Goal: Navigation & Orientation: Find specific page/section

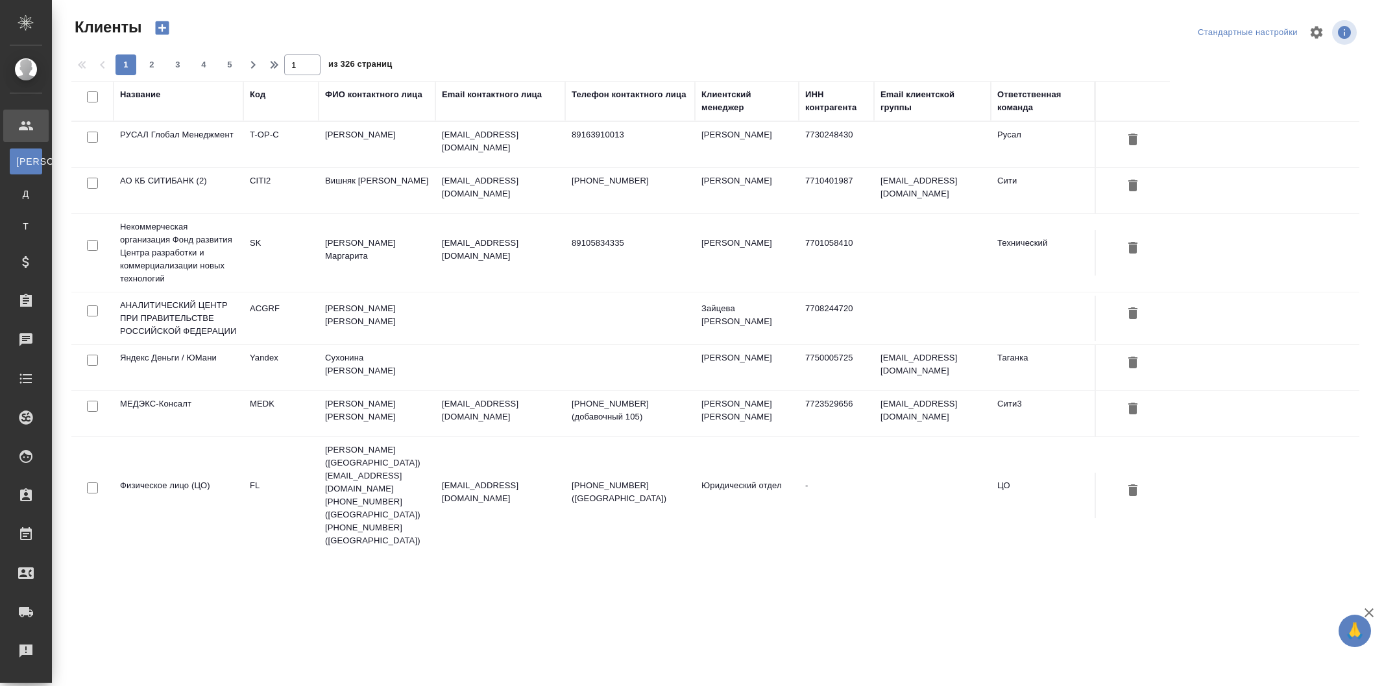
select select "RU"
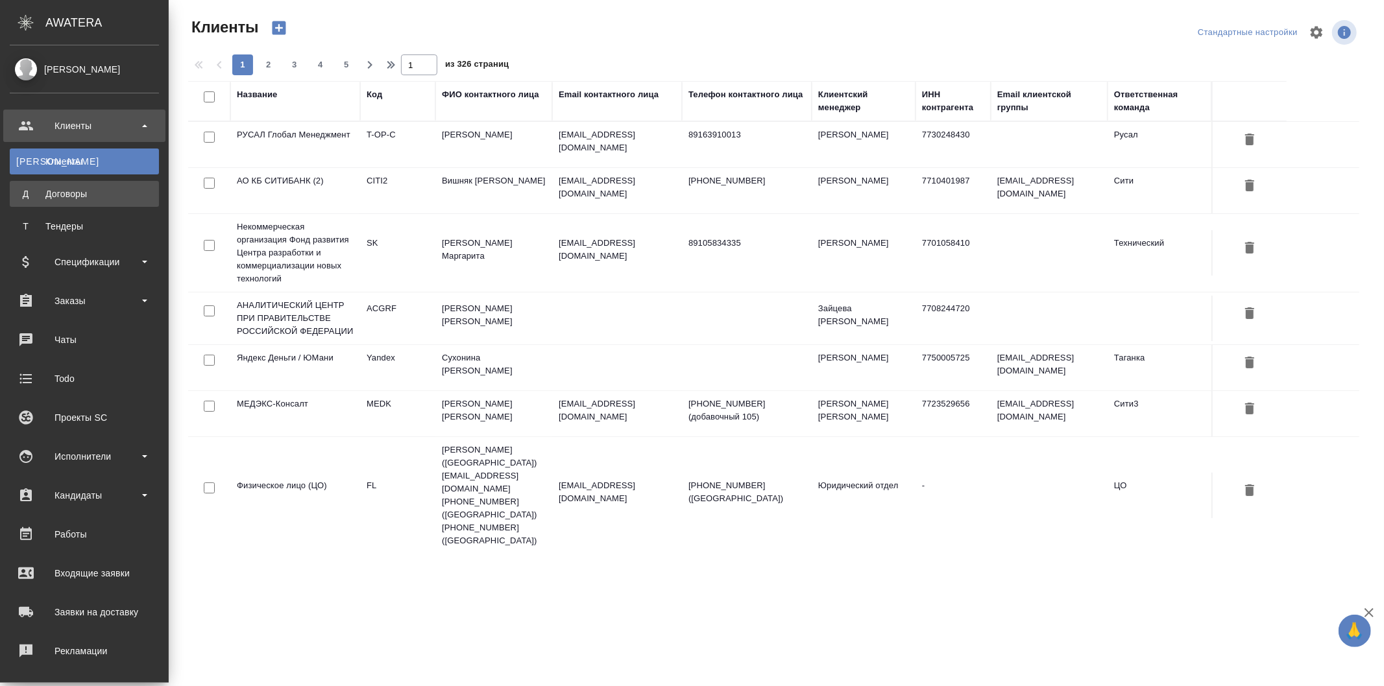
click at [81, 200] on div "Договоры" at bounding box center [84, 193] width 136 height 13
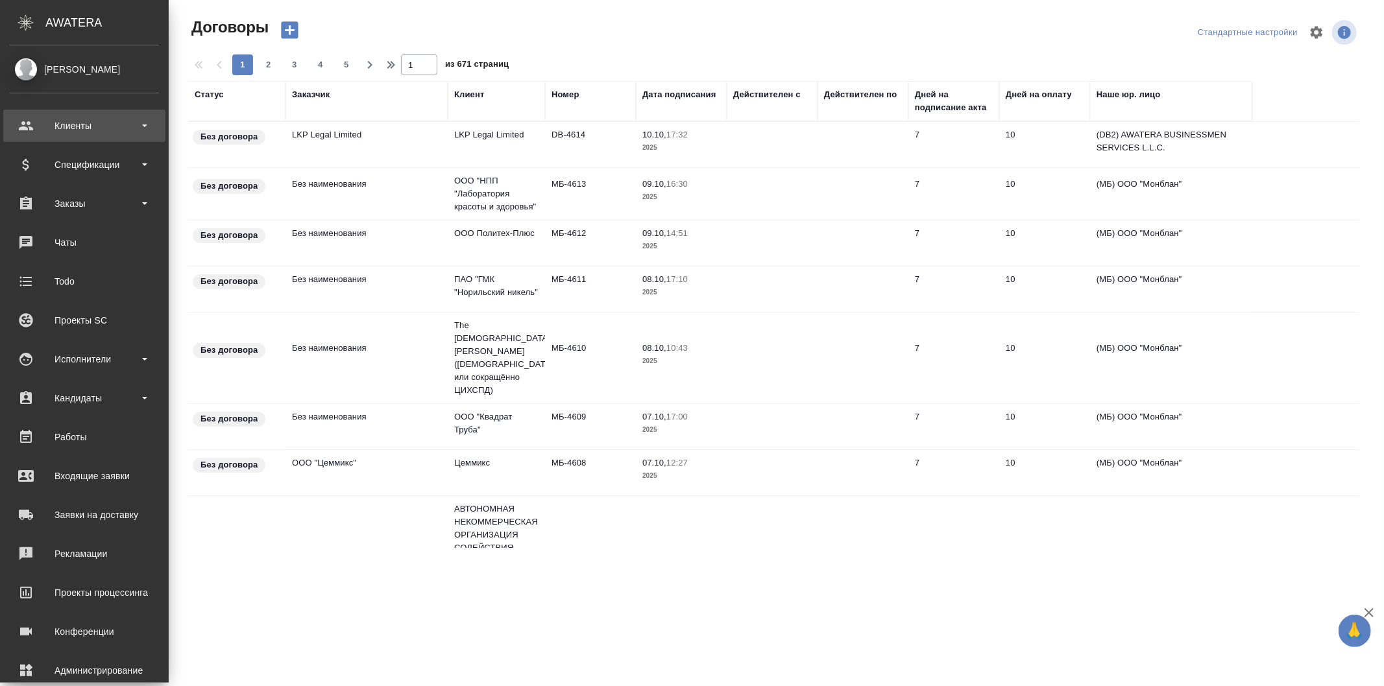
click at [86, 139] on div "Клиенты" at bounding box center [84, 126] width 162 height 32
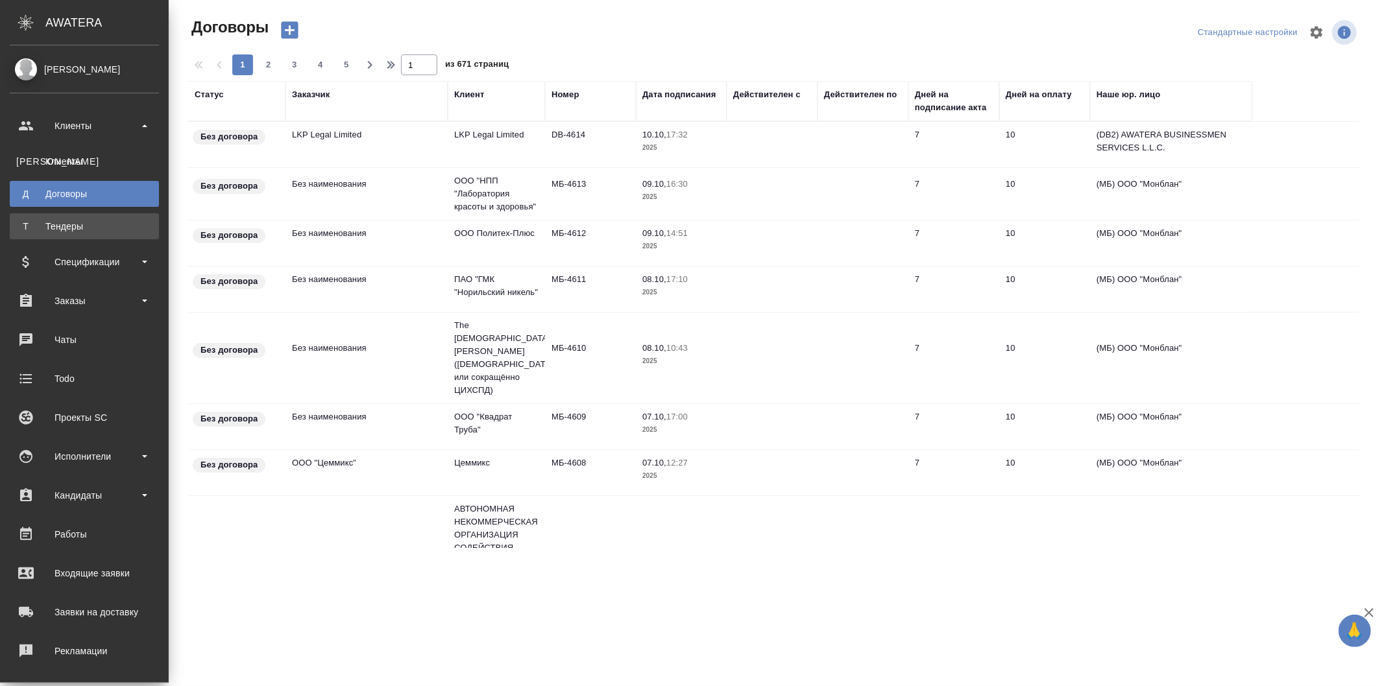
click at [95, 228] on div "Тендеры" at bounding box center [84, 226] width 136 height 13
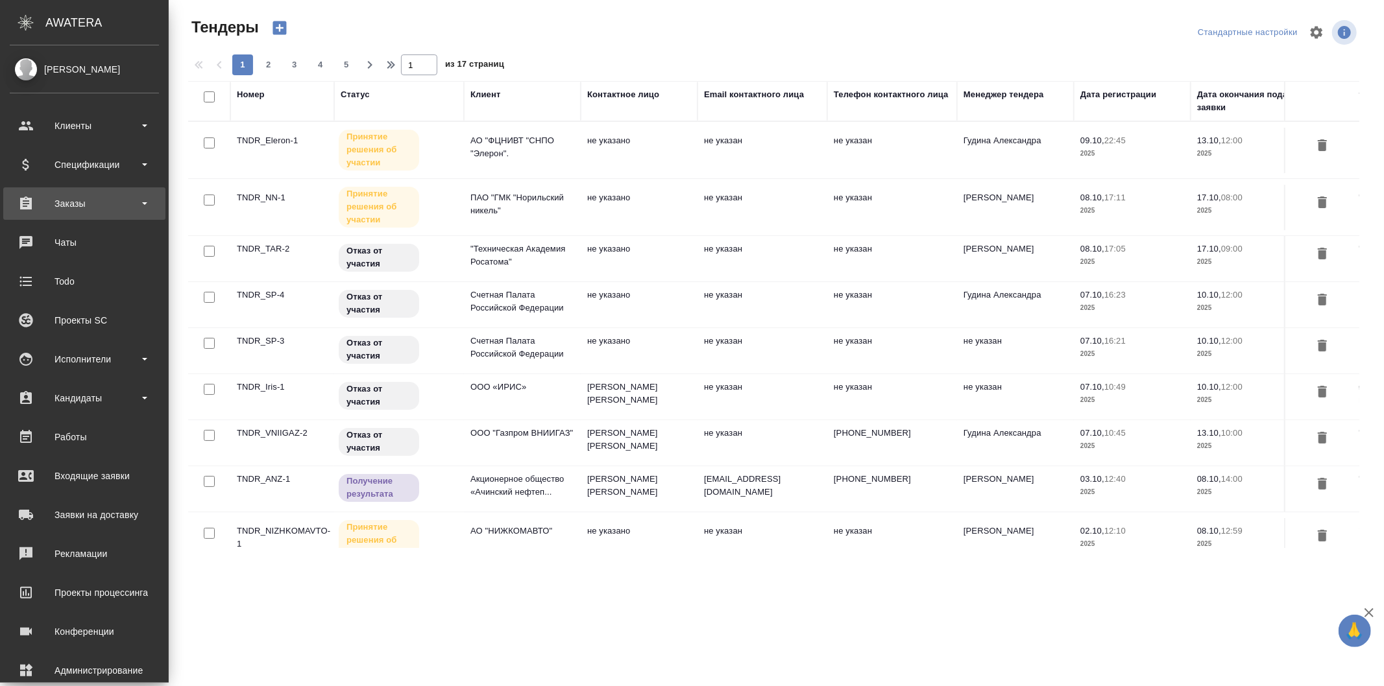
click at [99, 208] on div "Заказы" at bounding box center [84, 203] width 149 height 19
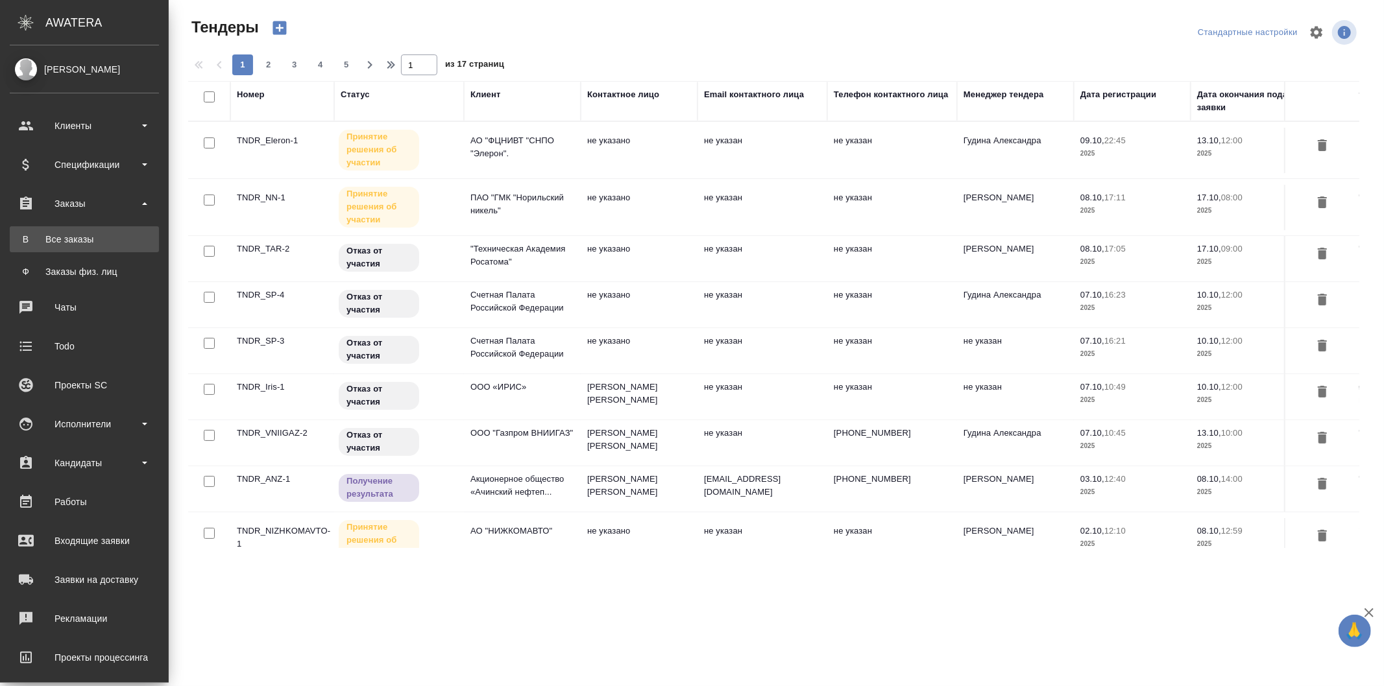
click at [96, 240] on div "Все заказы" at bounding box center [84, 239] width 136 height 13
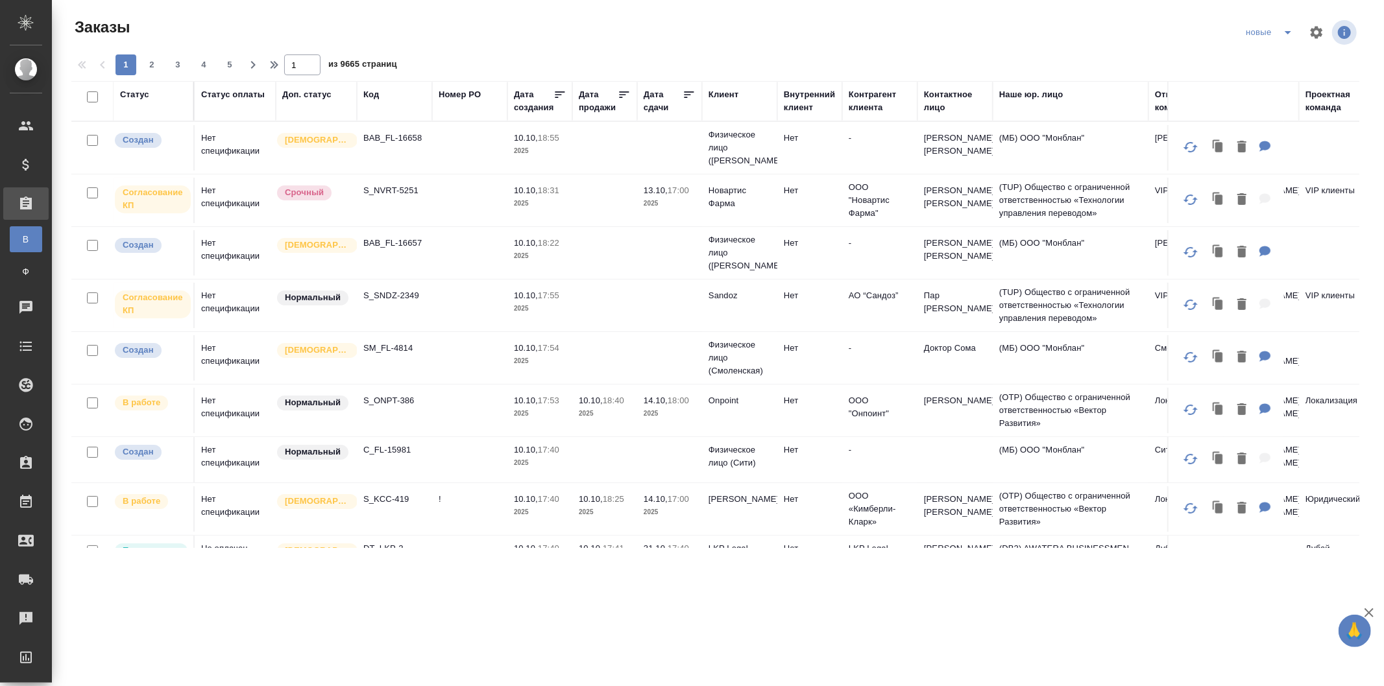
scroll to position [0, 895]
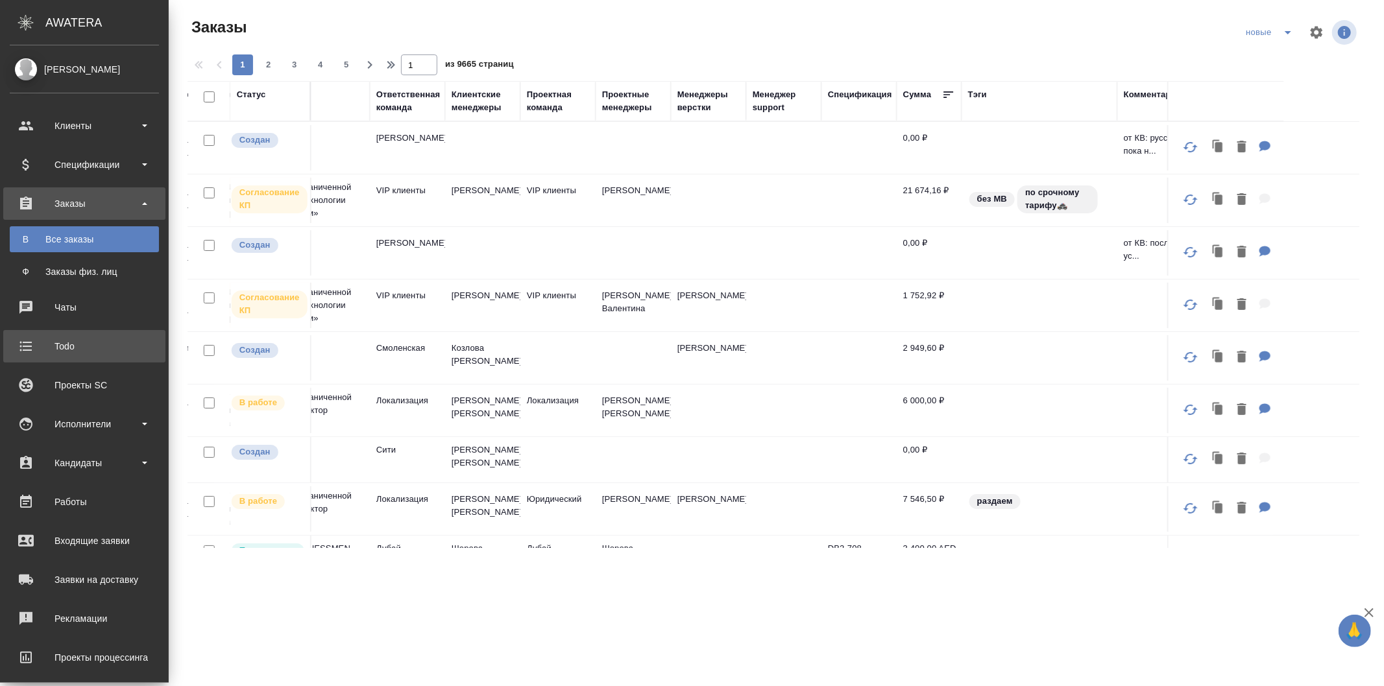
drag, startPoint x: 82, startPoint y: 344, endPoint x: 484, endPoint y: 475, distance: 422.8
click at [82, 344] on div "Todo" at bounding box center [84, 346] width 149 height 19
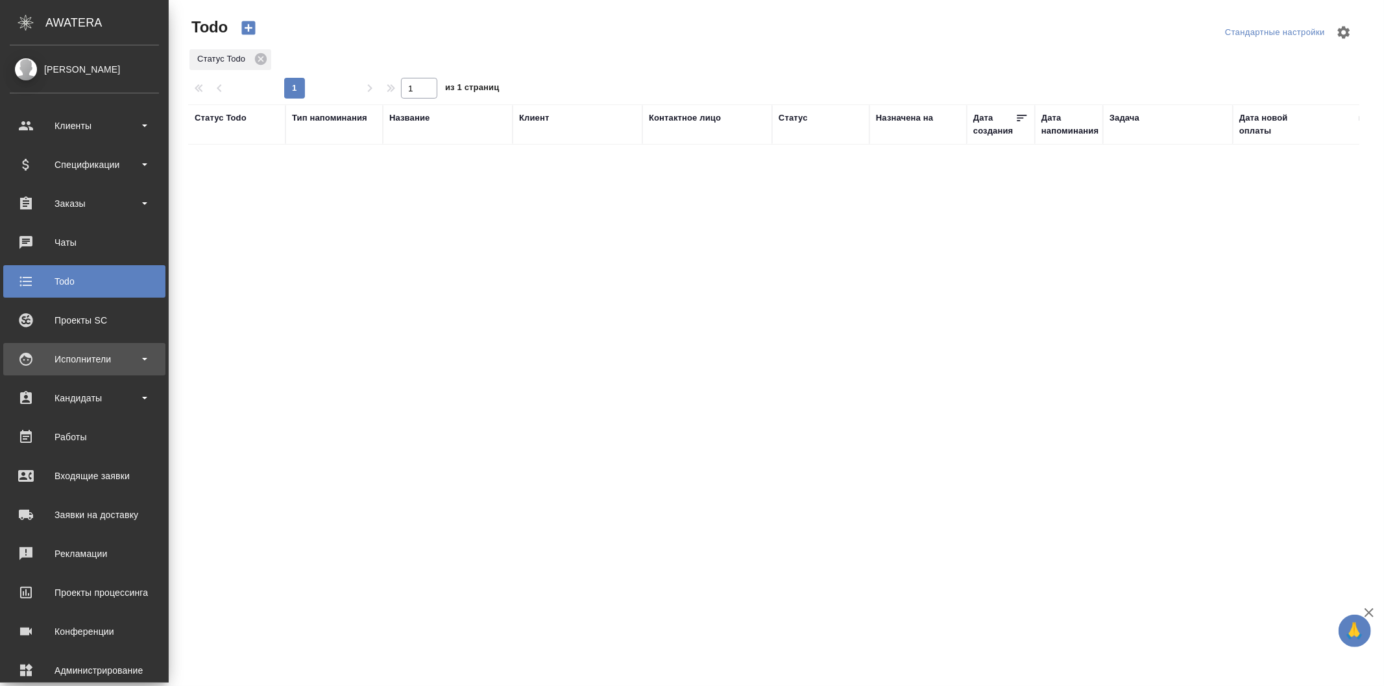
click at [93, 366] on div "Исполнители" at bounding box center [84, 359] width 149 height 19
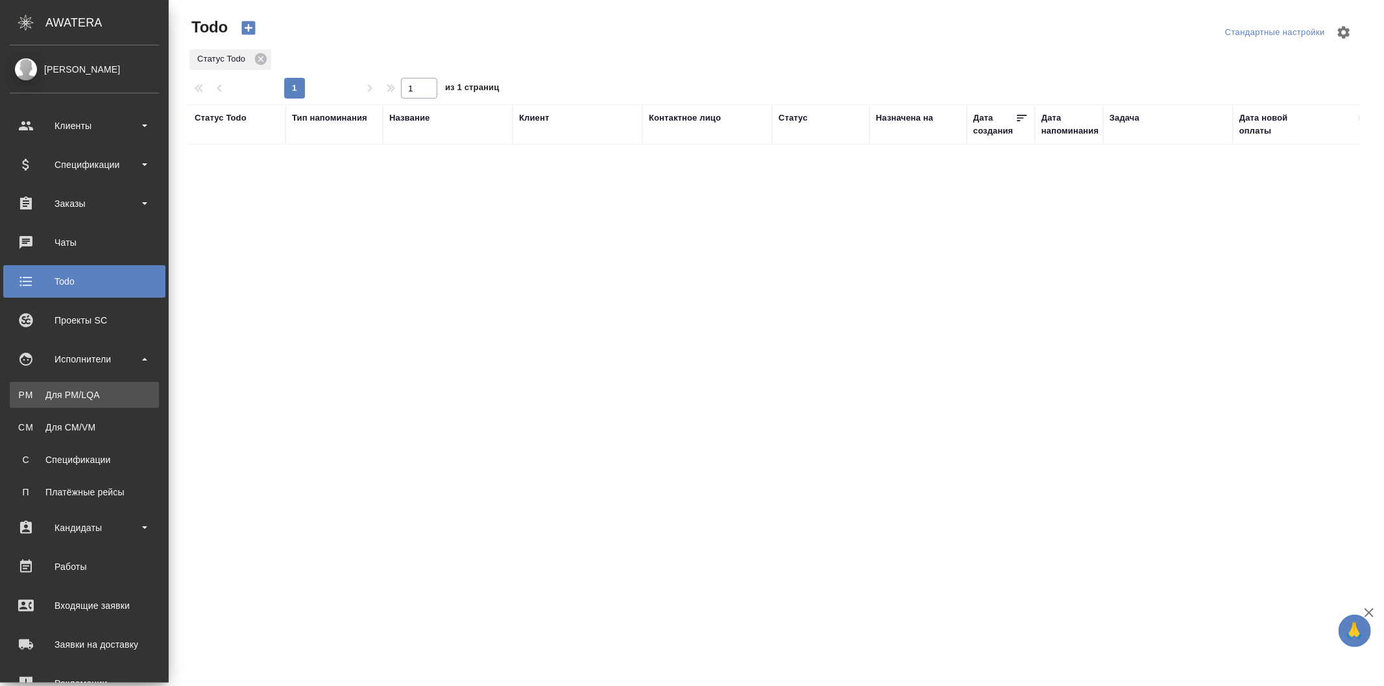
click at [104, 401] on div "Для PM/LQA" at bounding box center [84, 395] width 136 height 13
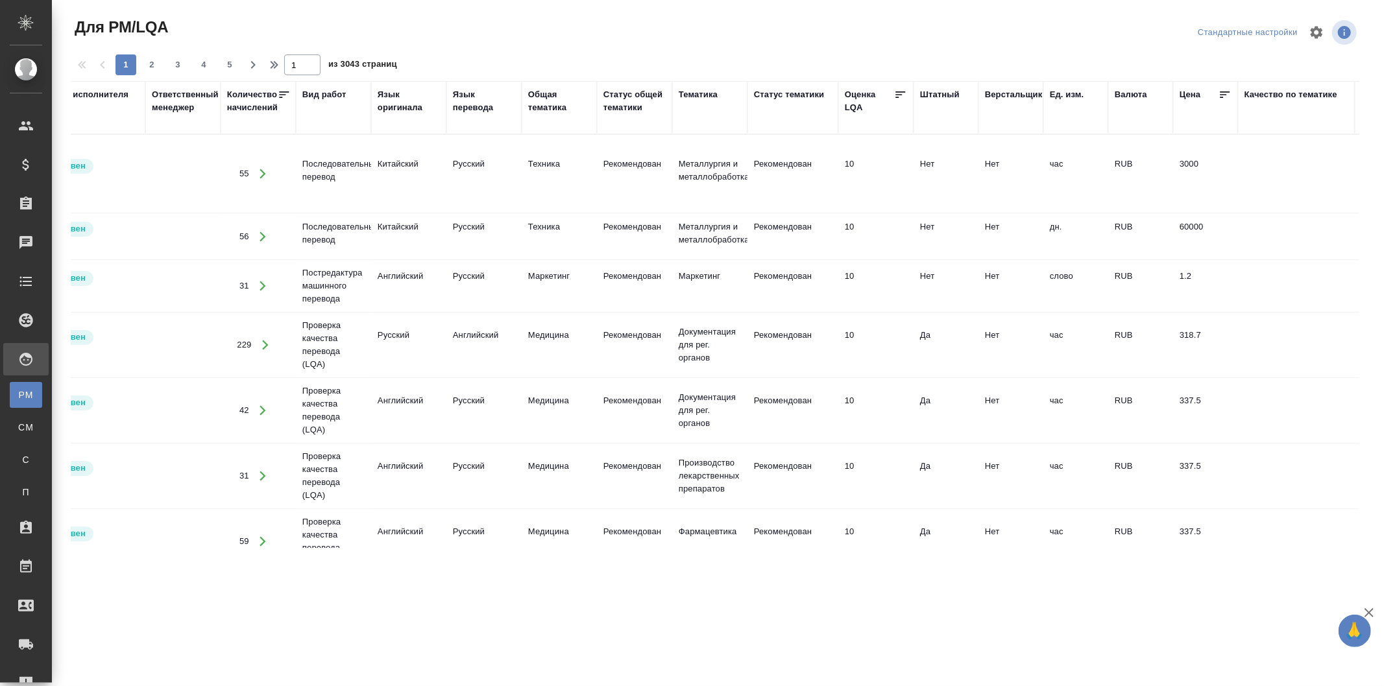
scroll to position [0, 787]
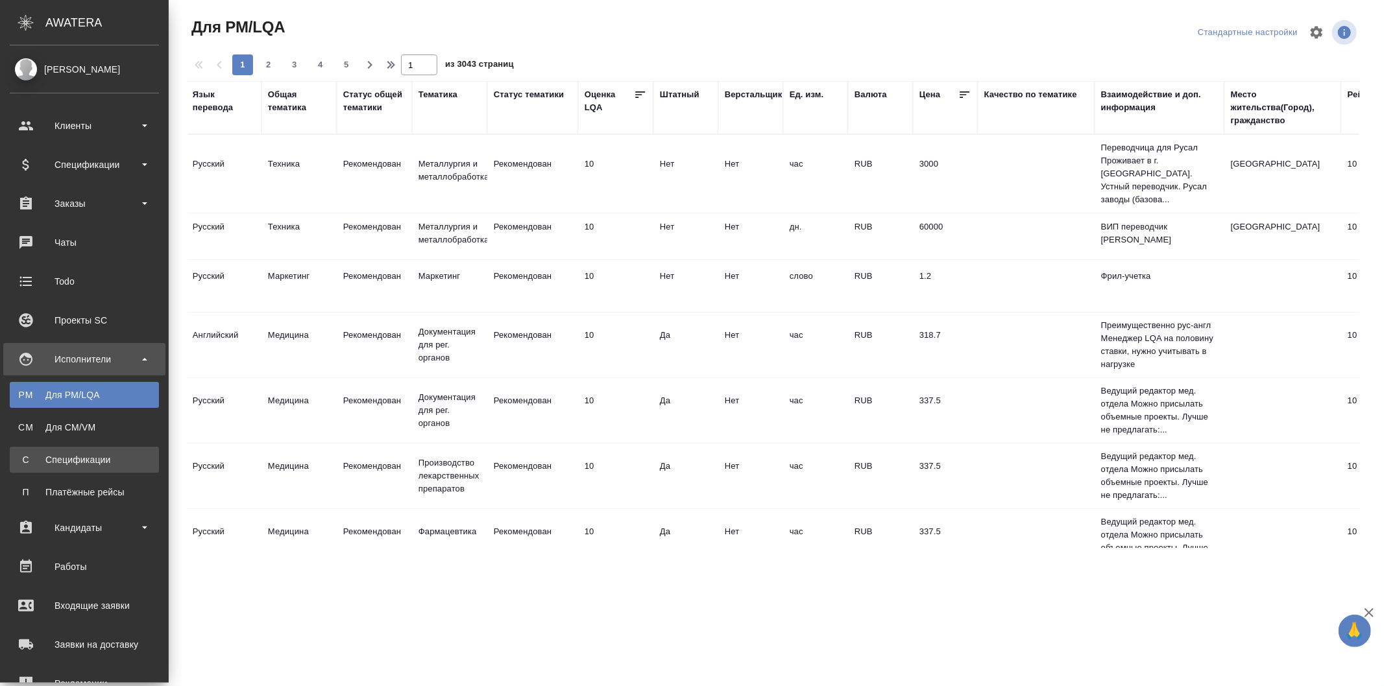
click at [62, 459] on div "Спецификации" at bounding box center [84, 459] width 136 height 13
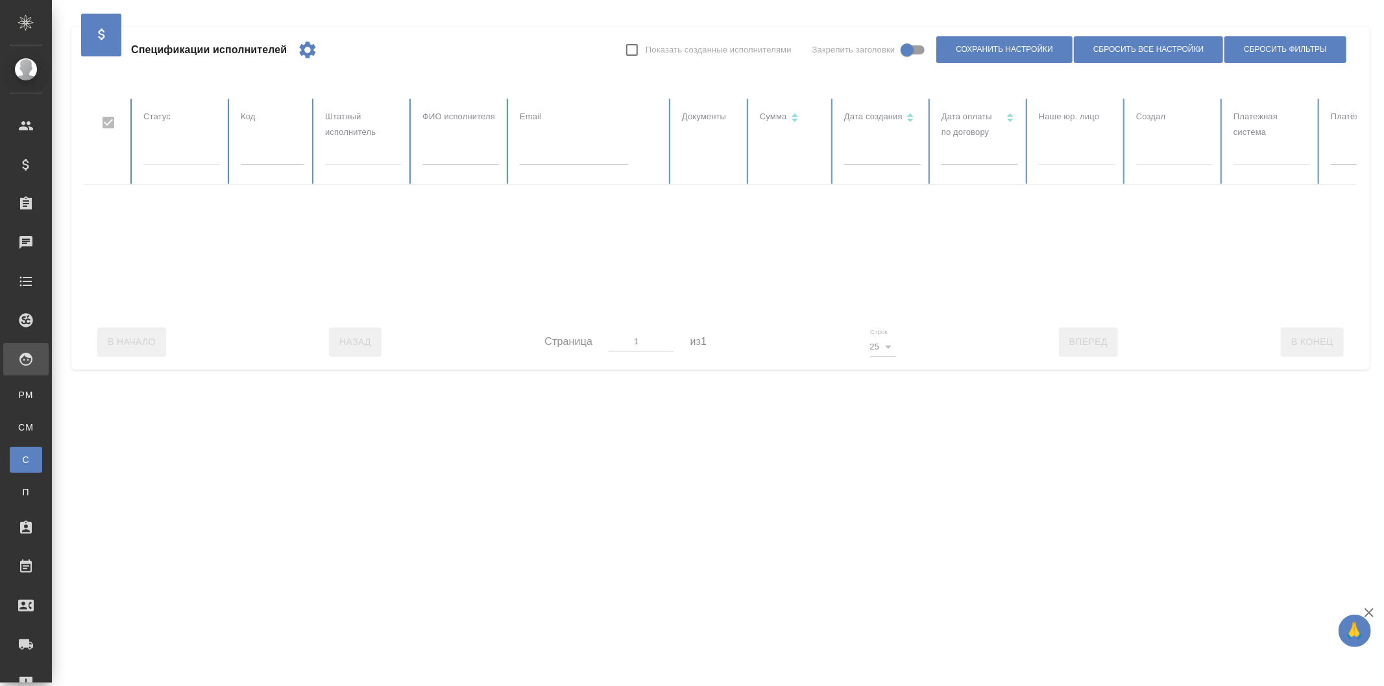
checkbox input "false"
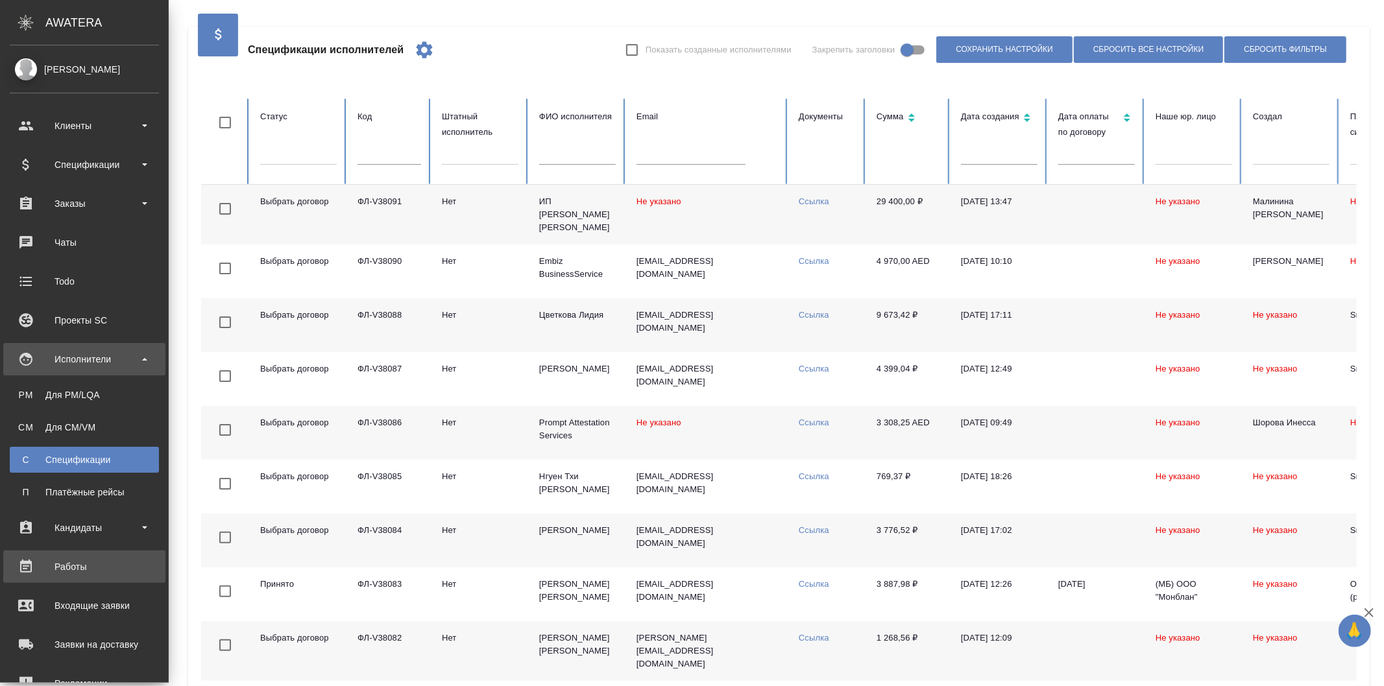
click at [78, 555] on link "Работы" at bounding box center [84, 567] width 162 height 32
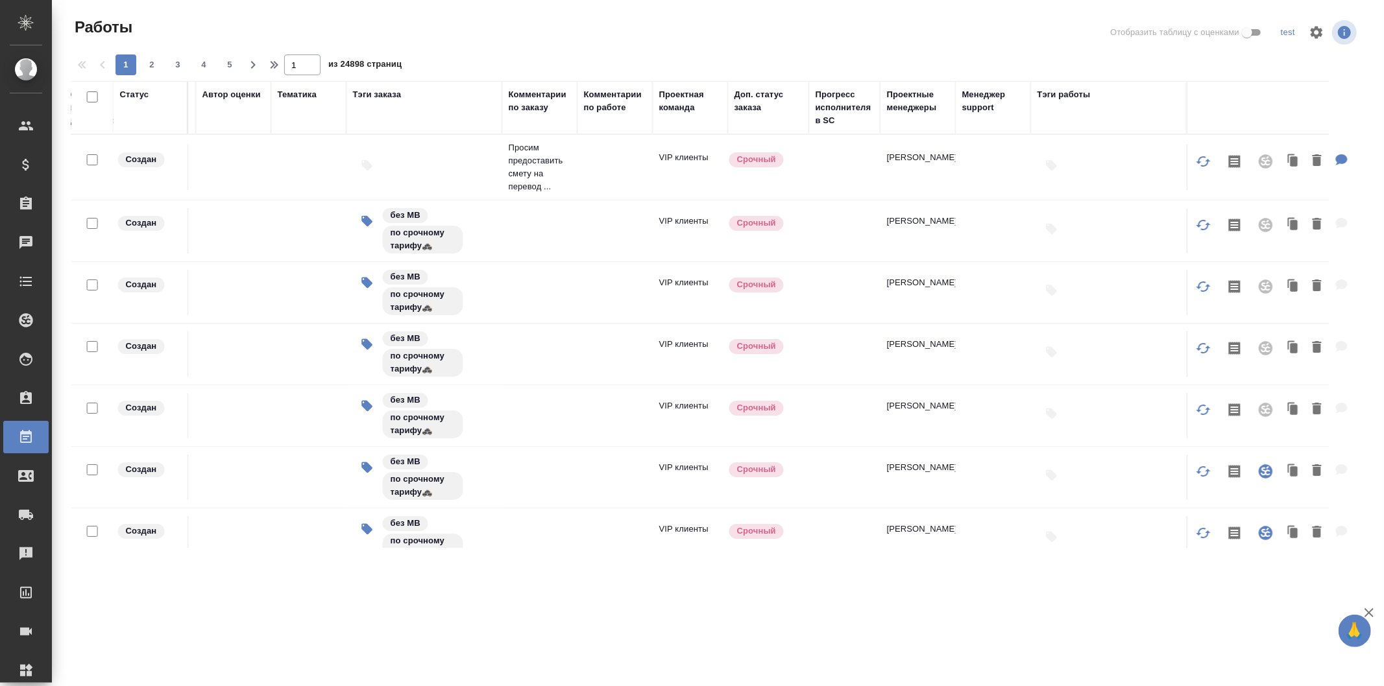
scroll to position [0, 1655]
